Goal: Navigation & Orientation: Find specific page/section

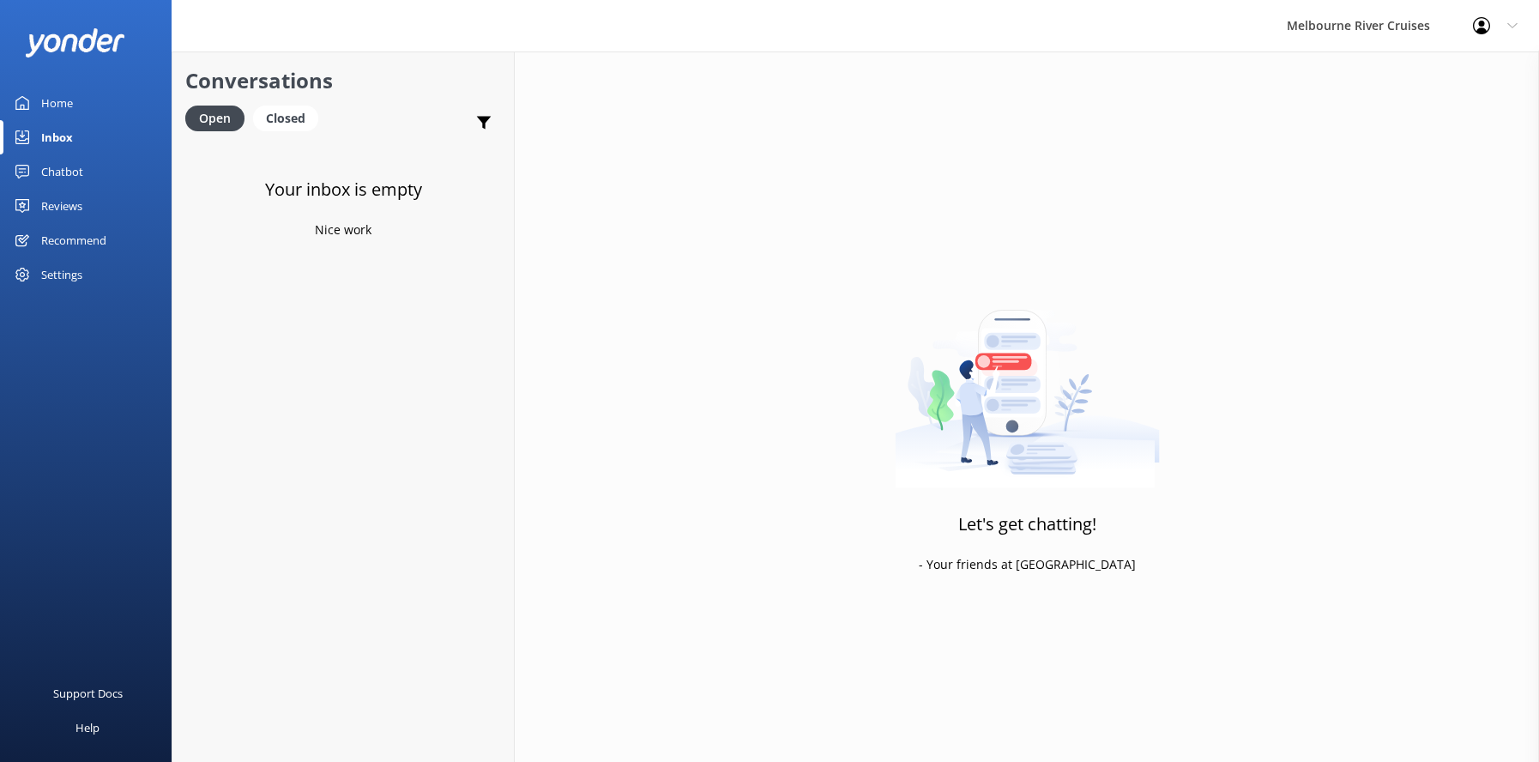
click at [49, 137] on div "Inbox" at bounding box center [57, 137] width 32 height 34
click at [53, 100] on div "Home" at bounding box center [57, 103] width 32 height 34
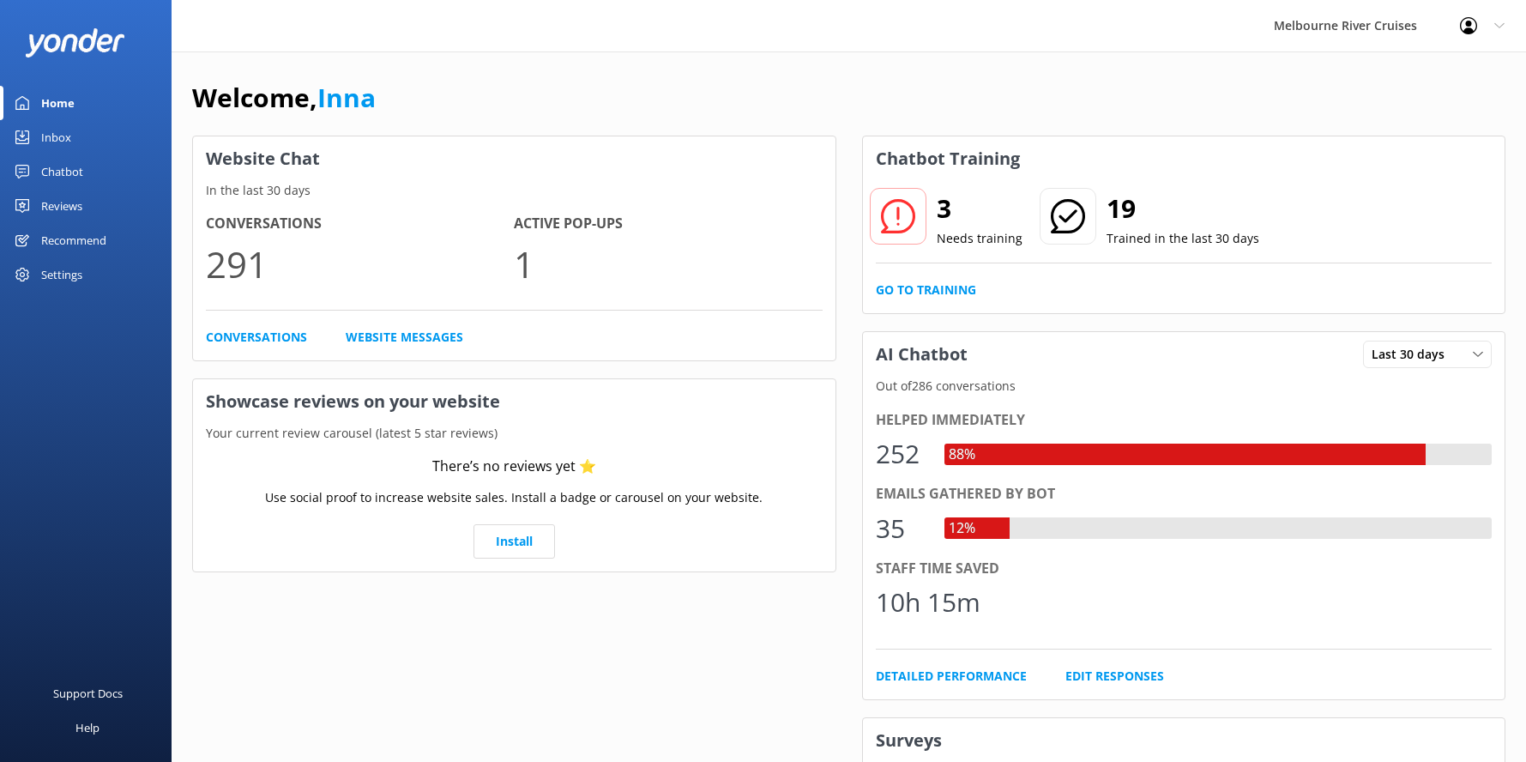
click at [57, 136] on div "Inbox" at bounding box center [56, 137] width 30 height 34
